Goal: Transaction & Acquisition: Purchase product/service

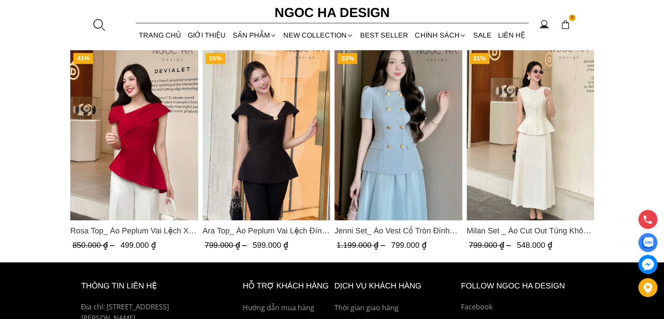
scroll to position [1221, 0]
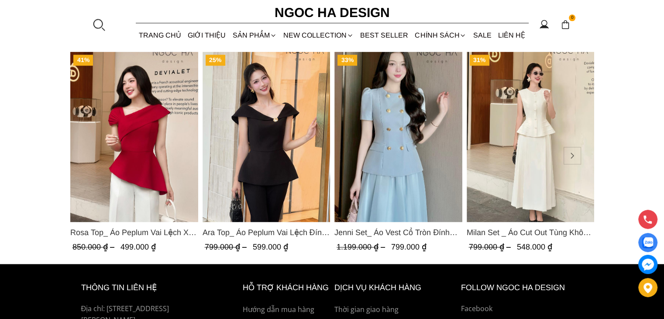
click at [566, 199] on img "Product image - Milan Set _ Áo Cut Out Tùng Không Tay Kết Hợp Chân Váy Xếp Ly A…" at bounding box center [530, 137] width 128 height 170
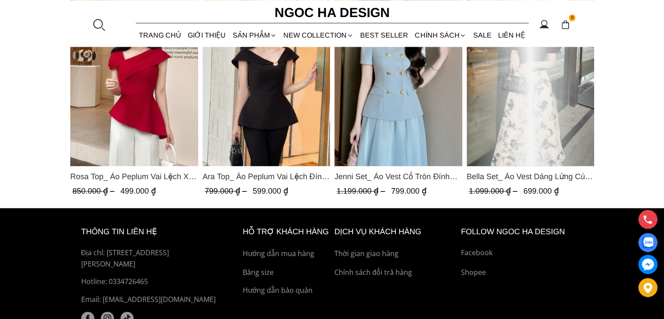
scroll to position [1374, 0]
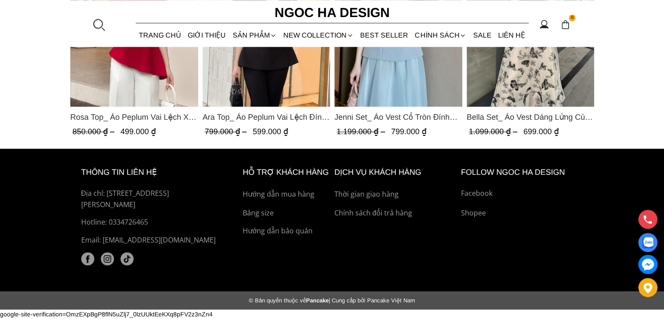
click at [90, 260] on img at bounding box center [87, 258] width 13 height 13
